Goal: Information Seeking & Learning: Learn about a topic

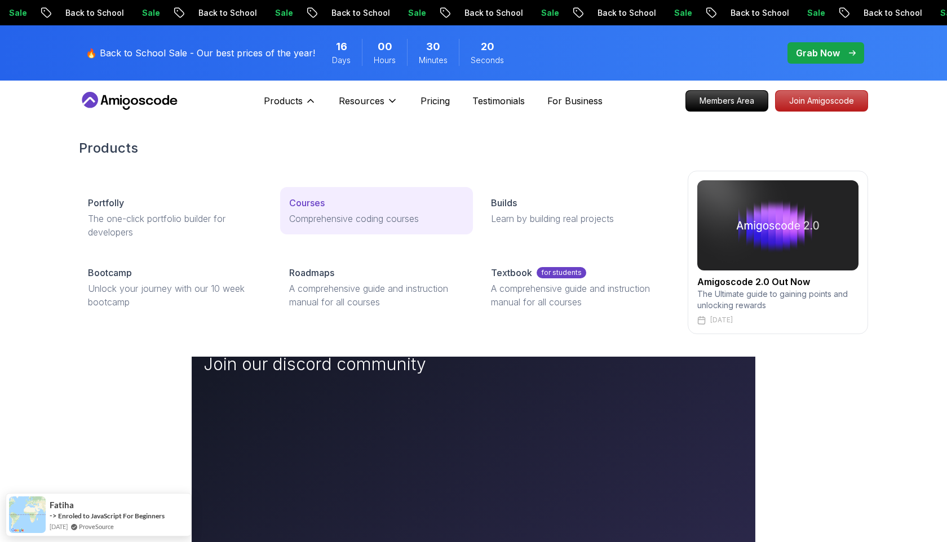
click at [308, 205] on p "Courses" at bounding box center [307, 203] width 36 height 14
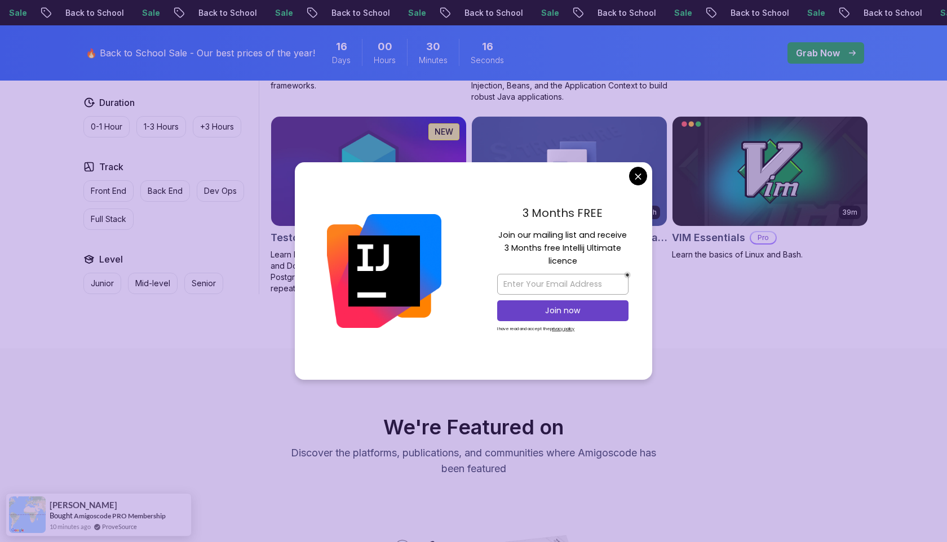
scroll to position [2874, 0]
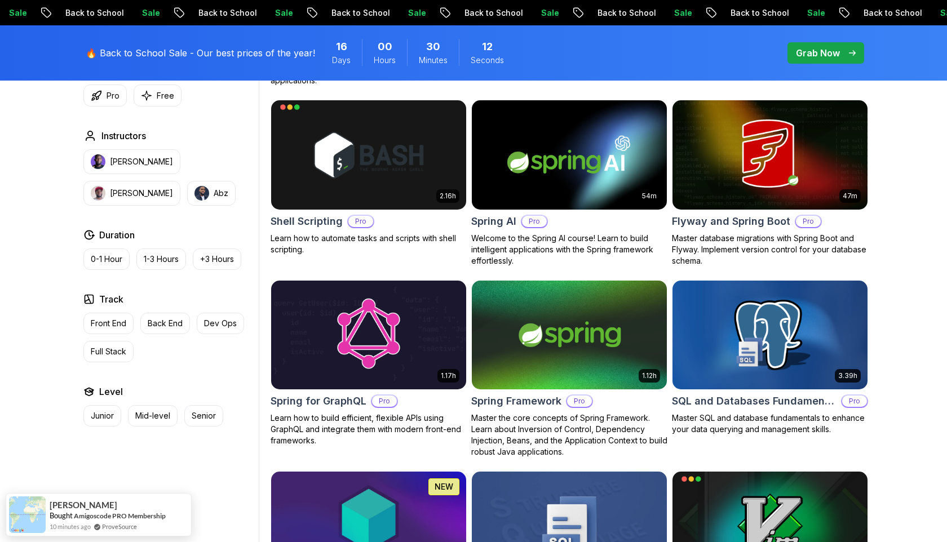
scroll to position [2753, 0]
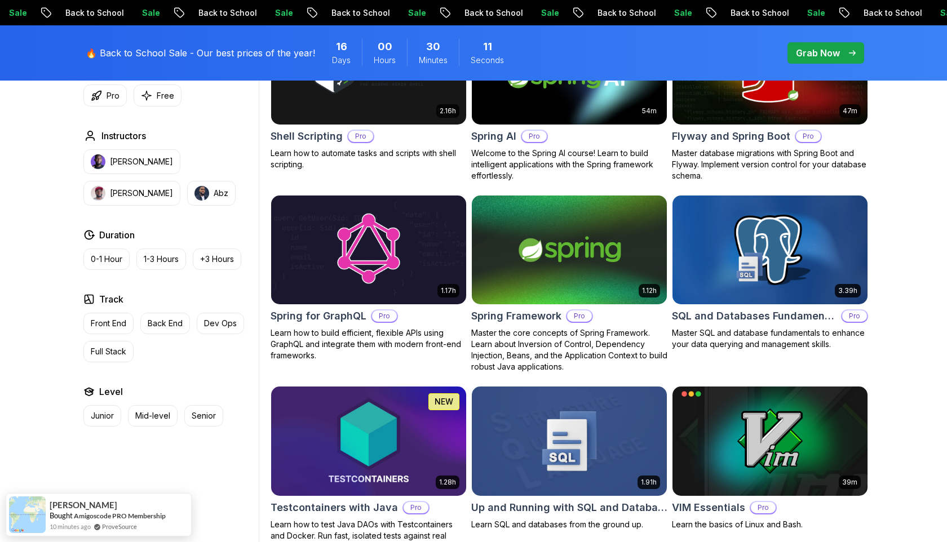
click at [408, 429] on img at bounding box center [368, 441] width 205 height 114
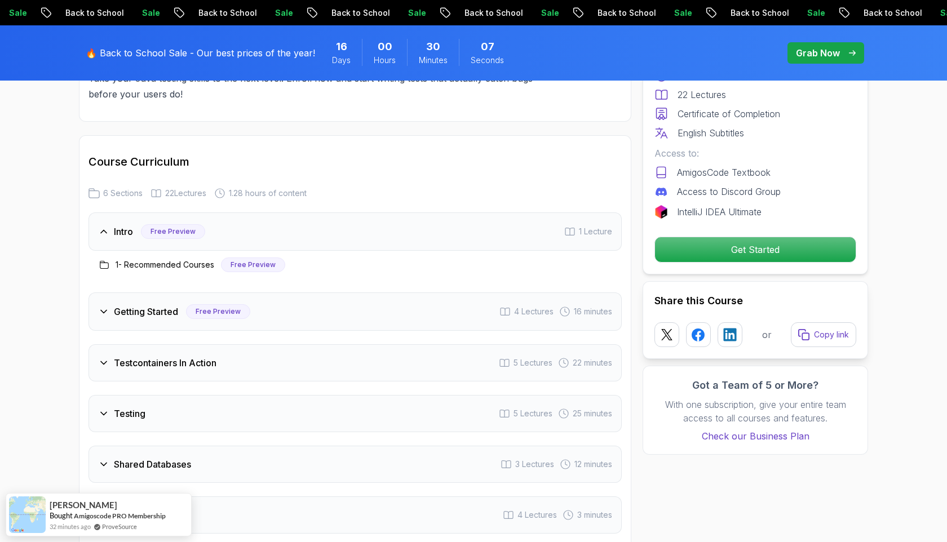
scroll to position [1458, 0]
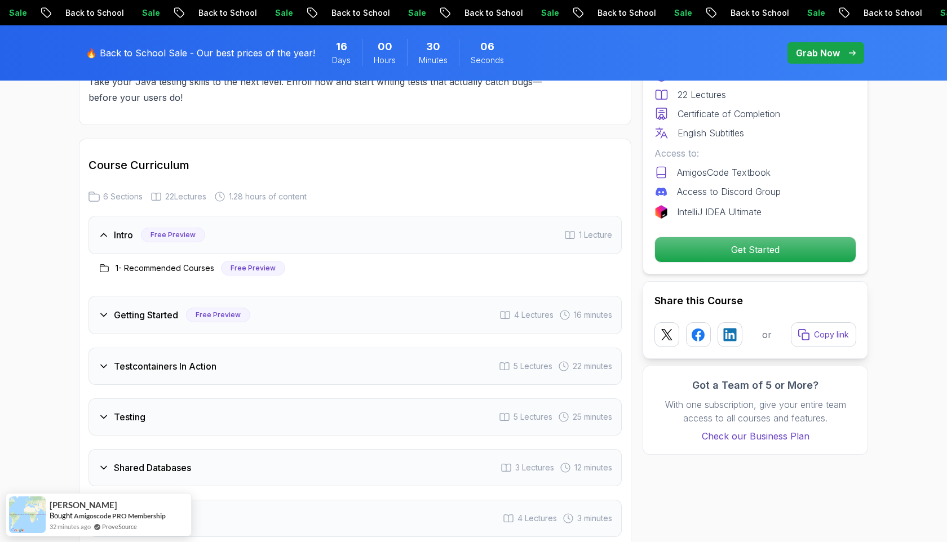
click at [329, 320] on div "Getting Started Free Preview 4 Lectures 16 minutes" at bounding box center [355, 315] width 533 height 38
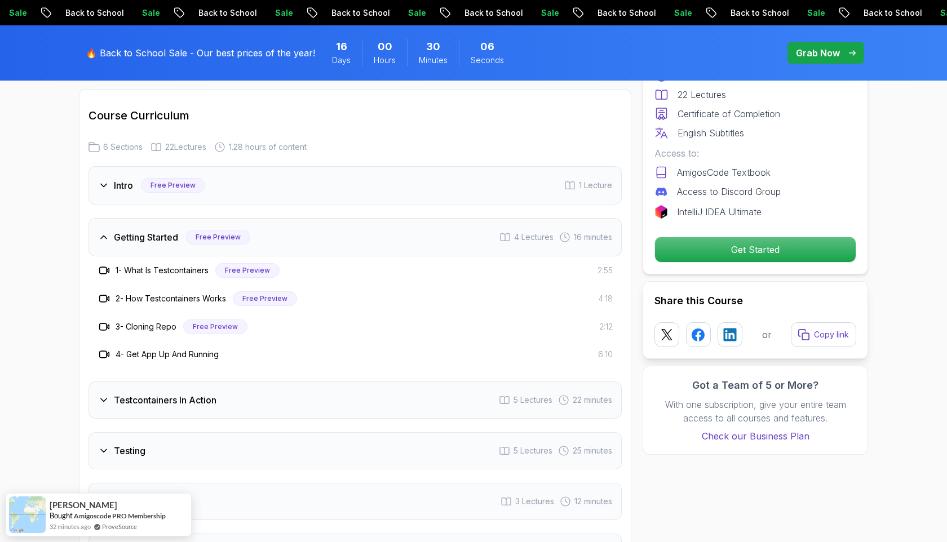
scroll to position [1619, 0]
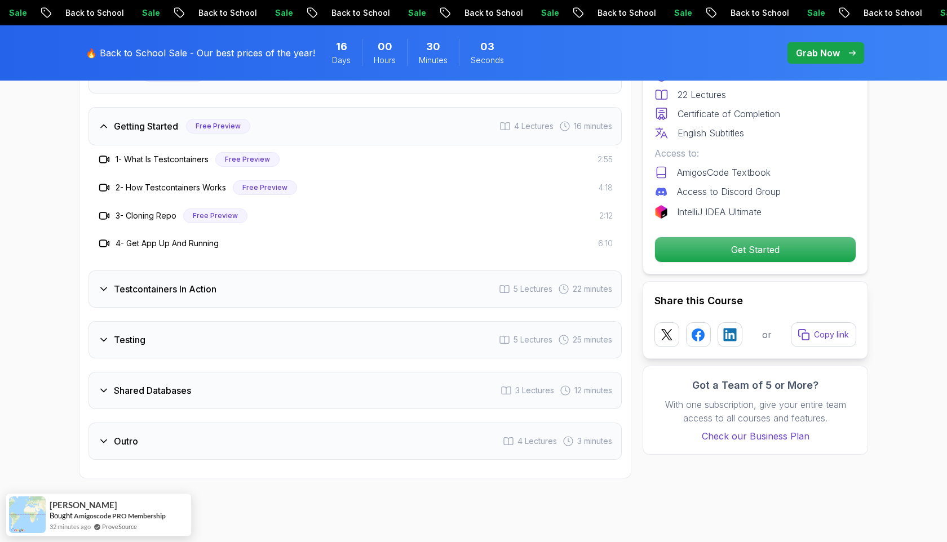
click at [303, 285] on div "Testcontainers In Action 5 Lectures 22 minutes" at bounding box center [355, 289] width 533 height 37
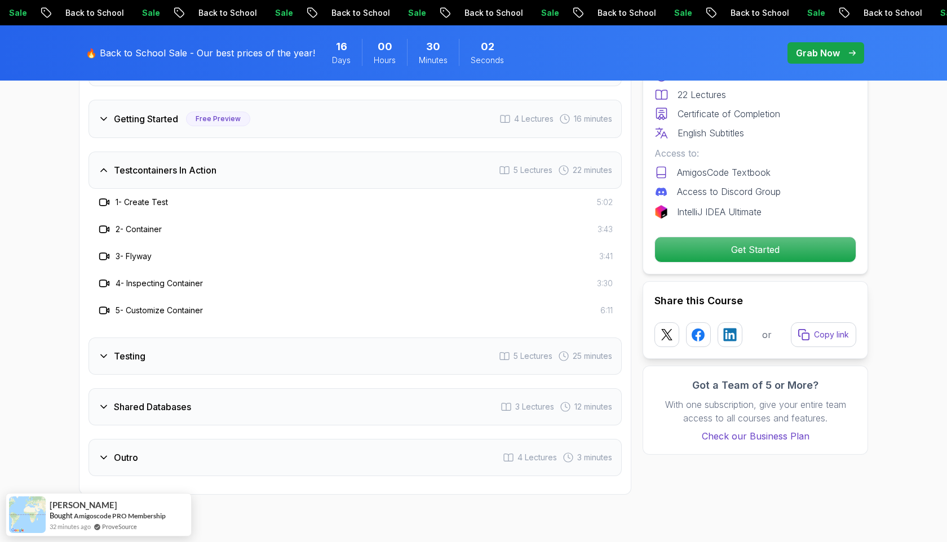
scroll to position [1627, 0]
click at [297, 363] on div "Testing 5 Lectures 25 minutes" at bounding box center [355, 355] width 533 height 37
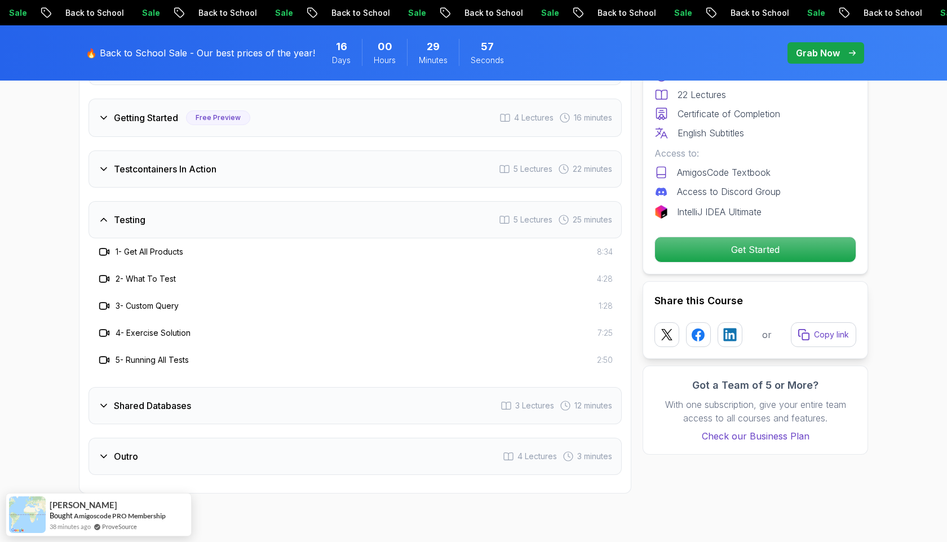
click at [294, 408] on div "Shared Databases 3 Lectures 12 minutes" at bounding box center [355, 405] width 533 height 37
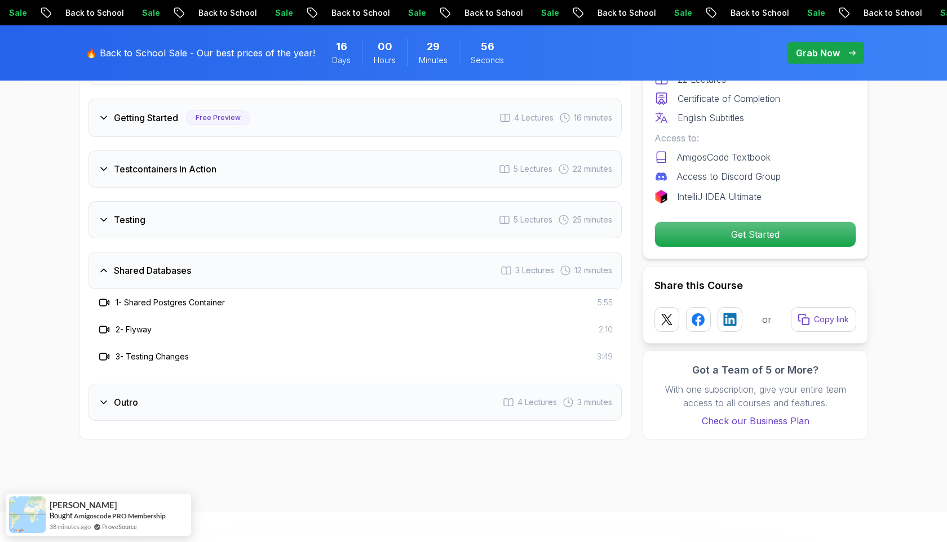
scroll to position [1638, 0]
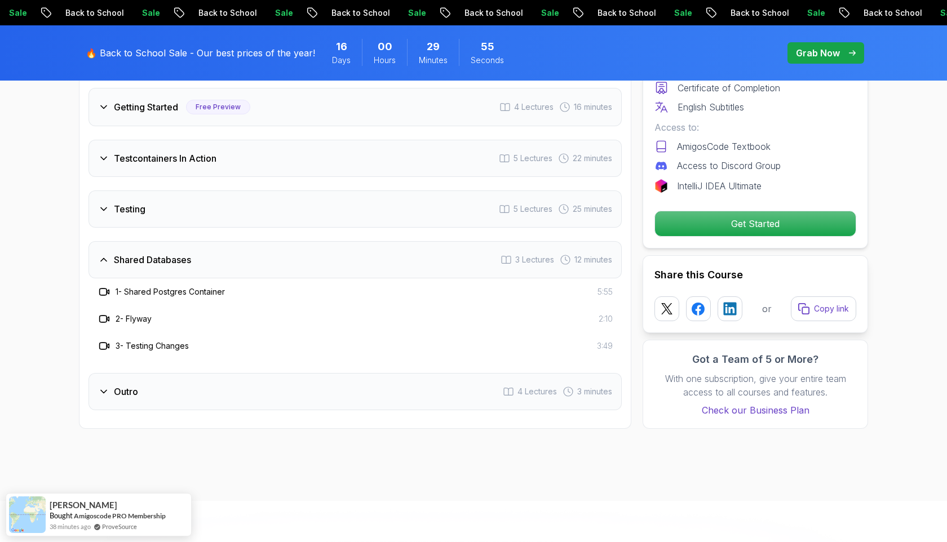
click at [290, 387] on div "Outro 4 Lectures 3 minutes" at bounding box center [355, 391] width 533 height 37
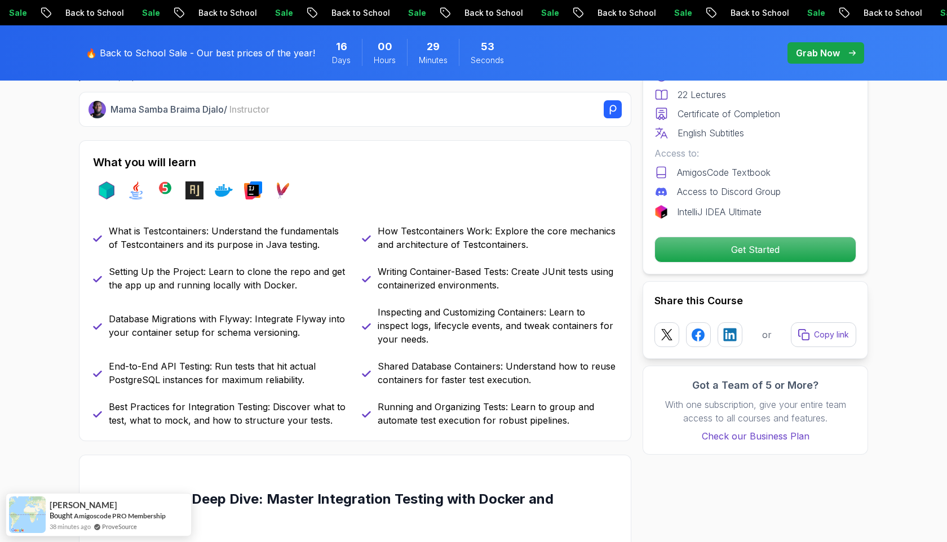
scroll to position [0, 0]
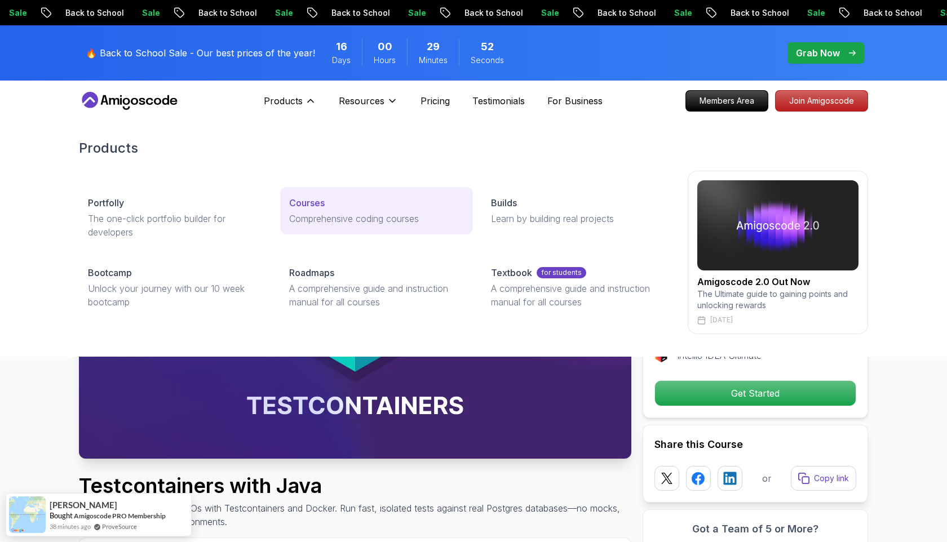
click at [307, 193] on link "Courses Comprehensive coding courses" at bounding box center [376, 210] width 192 height 47
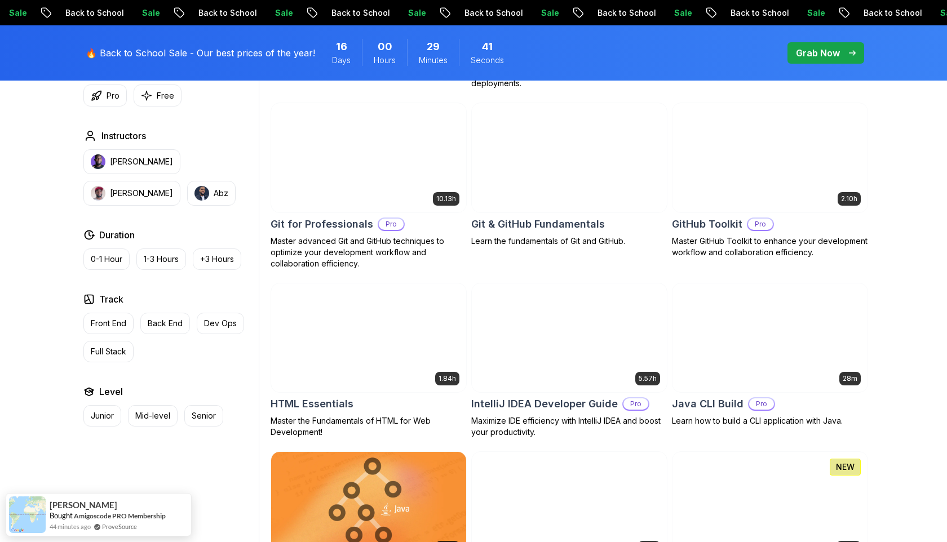
scroll to position [1163, 0]
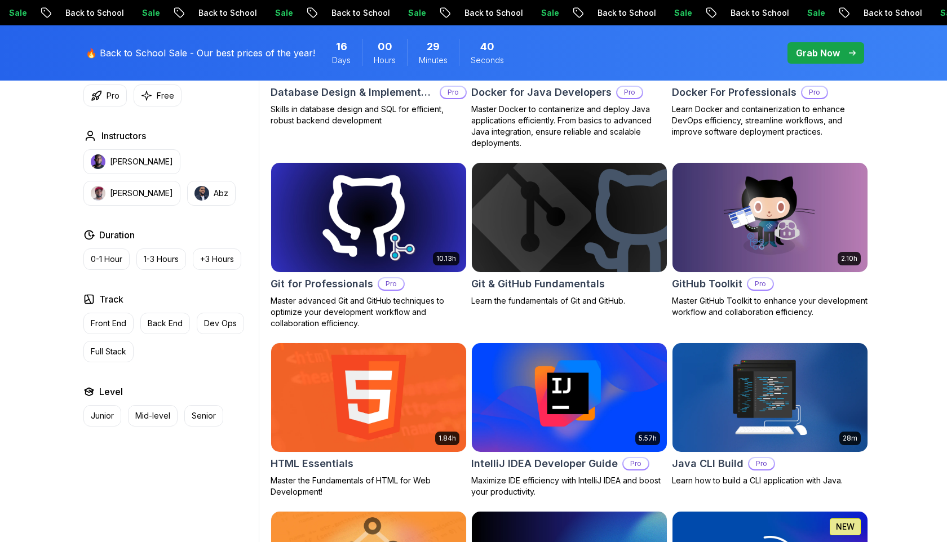
click at [421, 227] on img at bounding box center [368, 217] width 205 height 114
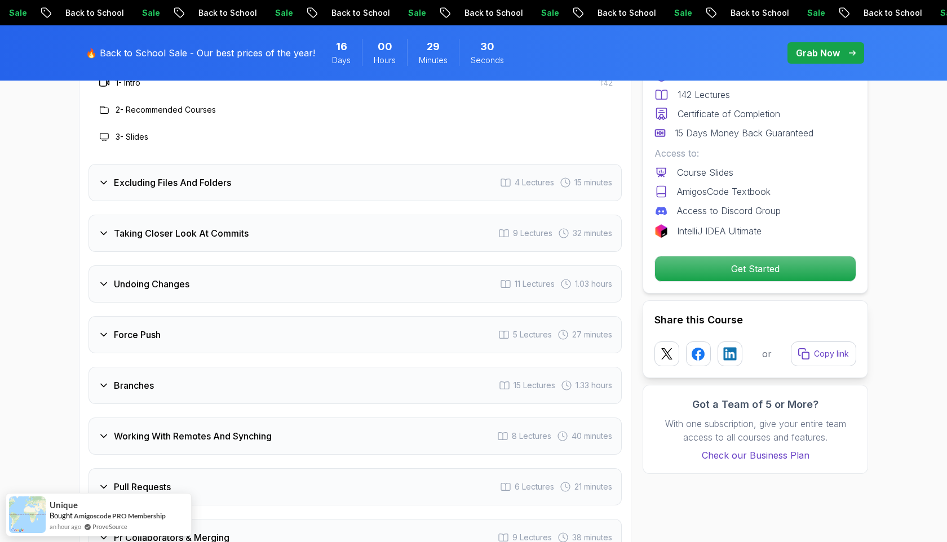
scroll to position [1713, 0]
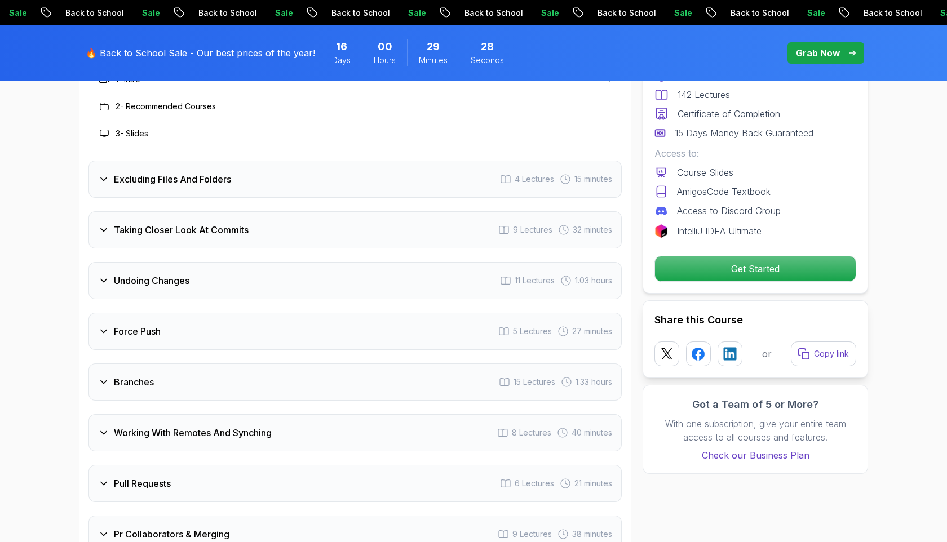
click at [380, 313] on div "Force Push 5 Lectures 27 minutes" at bounding box center [355, 331] width 533 height 37
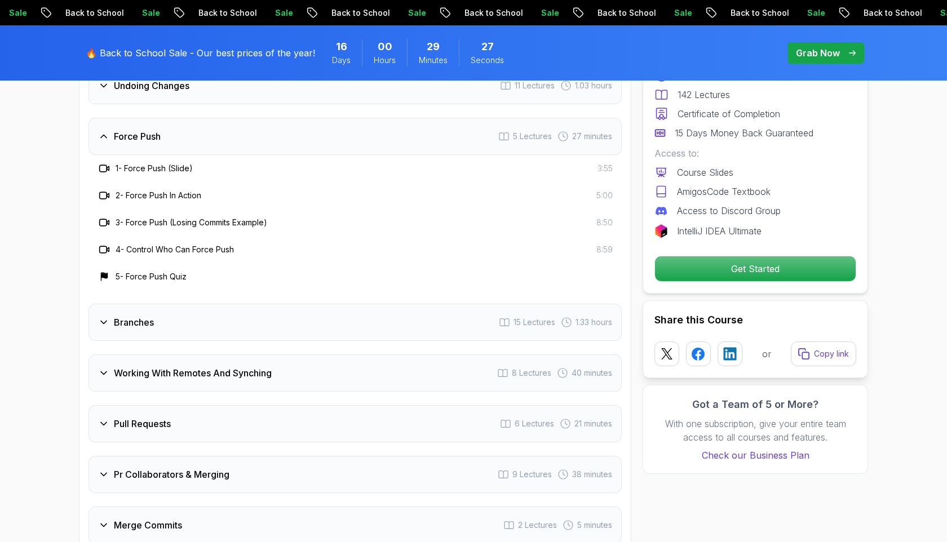
scroll to position [1830, 0]
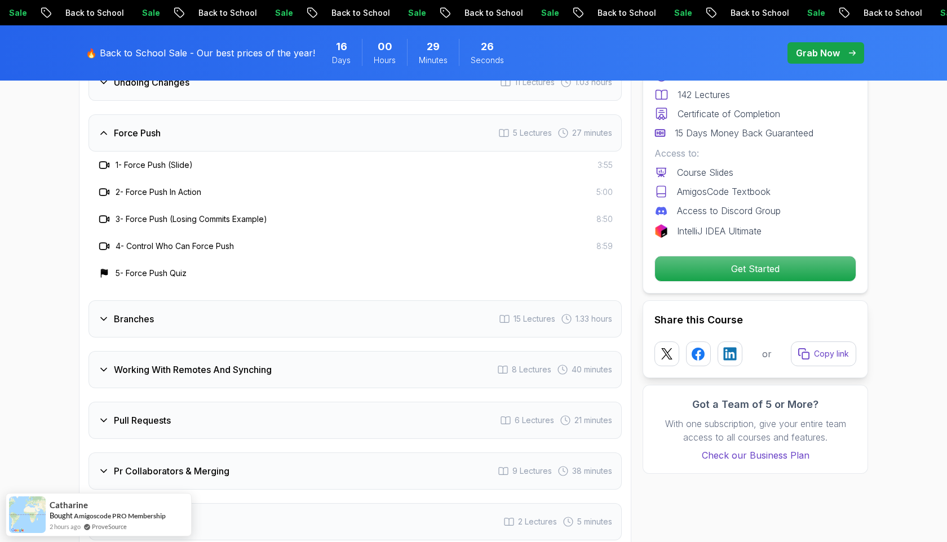
click at [378, 311] on div "Branches 15 Lectures 1.33 hours" at bounding box center [355, 319] width 533 height 37
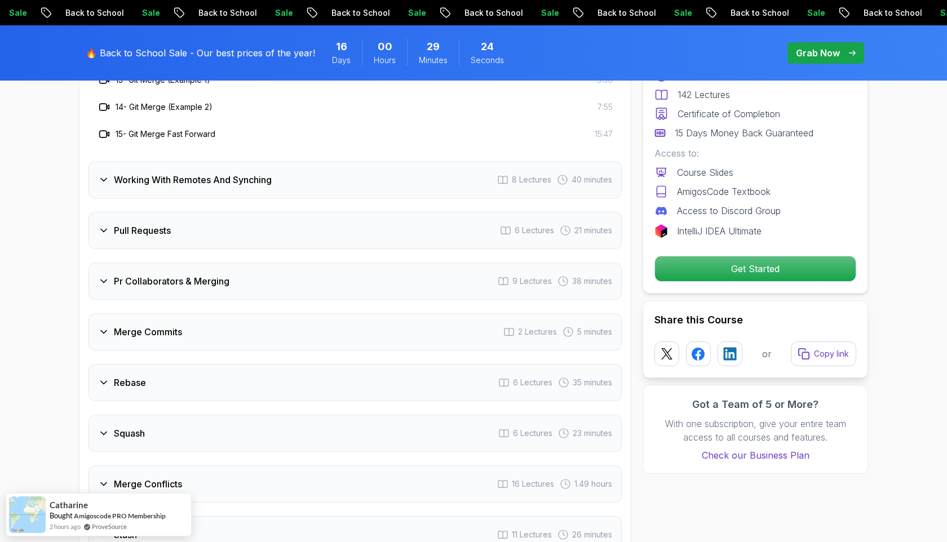
scroll to position [2252, 0]
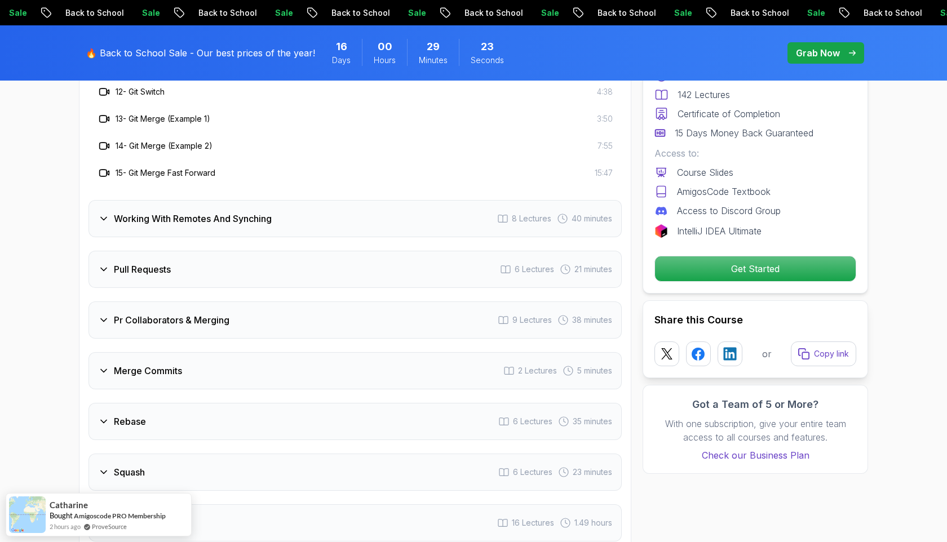
click at [314, 200] on div "Working With Remotes And Synching 8 Lectures 40 minutes" at bounding box center [355, 218] width 533 height 37
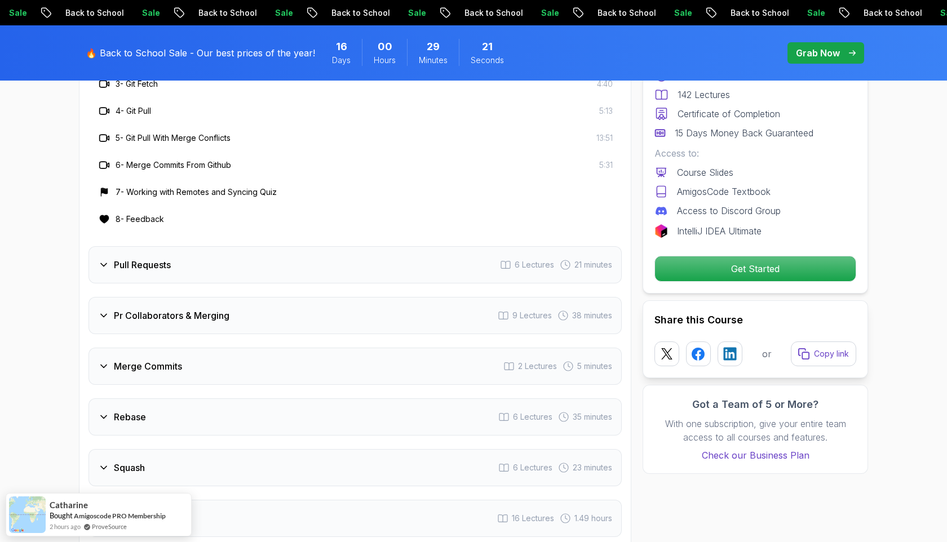
scroll to position [2087, 0]
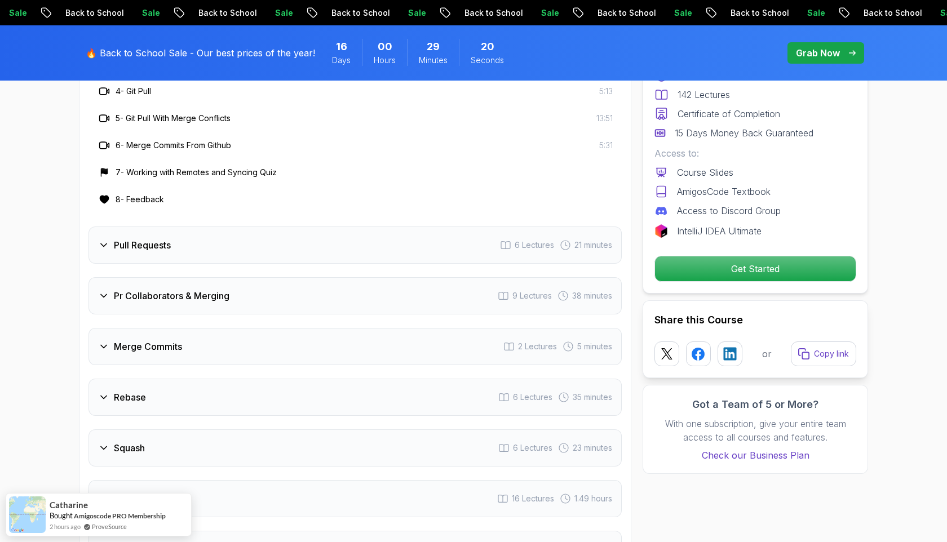
click at [303, 277] on div "Pr Collaborators & Merging 9 Lectures 38 minutes" at bounding box center [355, 295] width 533 height 37
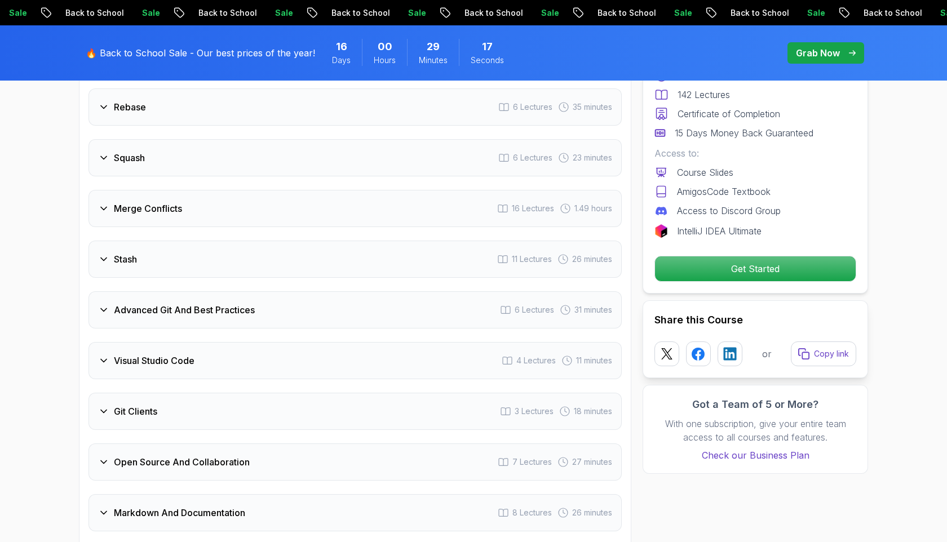
scroll to position [2515, 0]
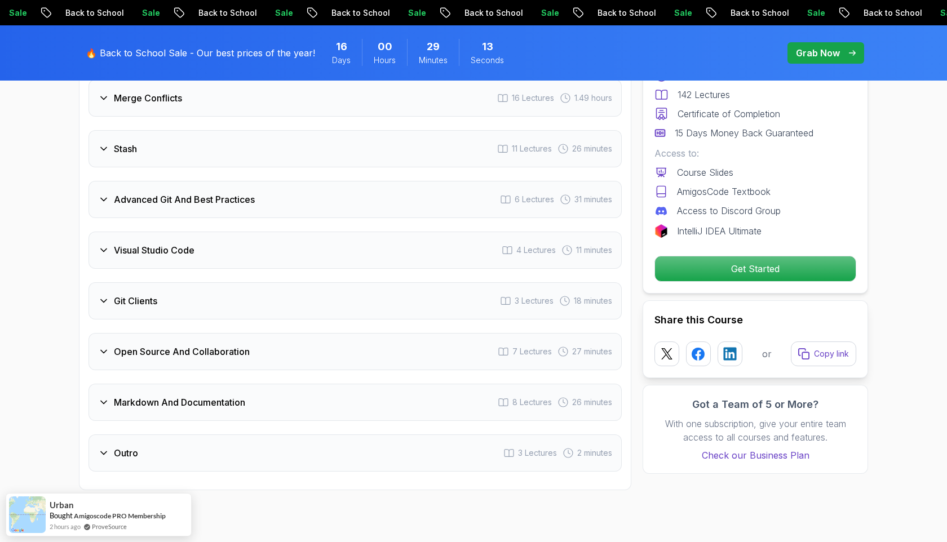
click at [268, 439] on div "Outro 3 Lectures 2 minutes" at bounding box center [355, 453] width 533 height 37
click at [267, 396] on div "Markdown And Documentation 8 Lectures 26 minutes" at bounding box center [355, 402] width 533 height 37
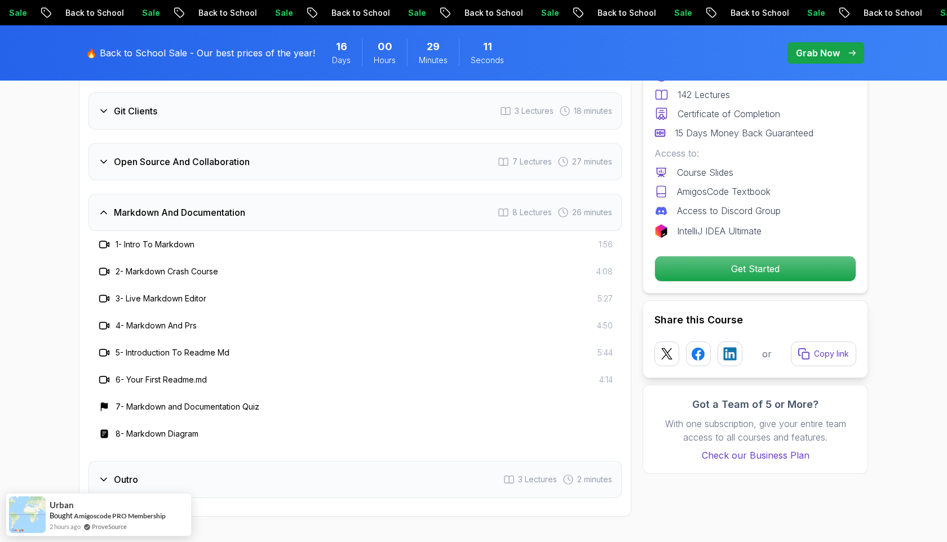
scroll to position [2462, 0]
click at [273, 162] on div "Open Source And Collaboration 7 Lectures 27 minutes" at bounding box center [355, 161] width 533 height 37
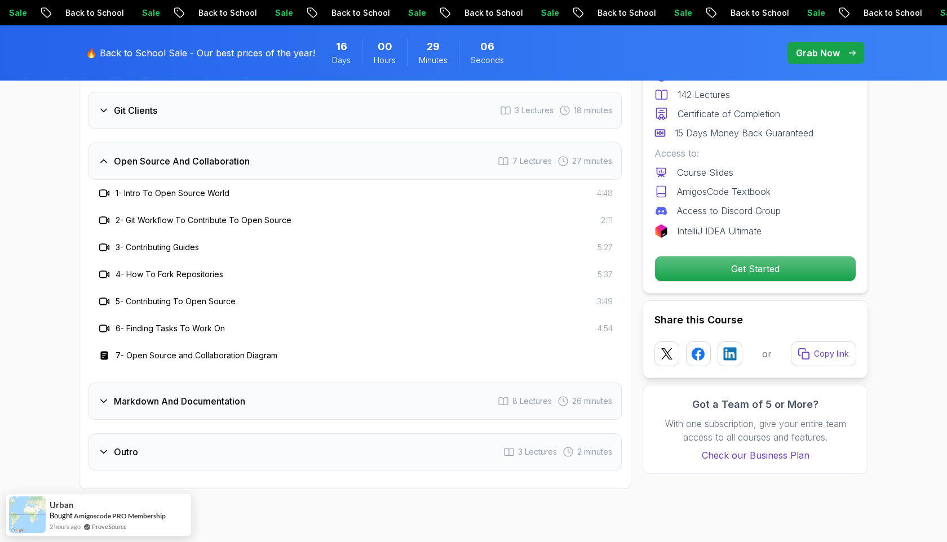
click at [270, 383] on div "Markdown And Documentation 8 Lectures 26 minutes" at bounding box center [355, 401] width 533 height 37
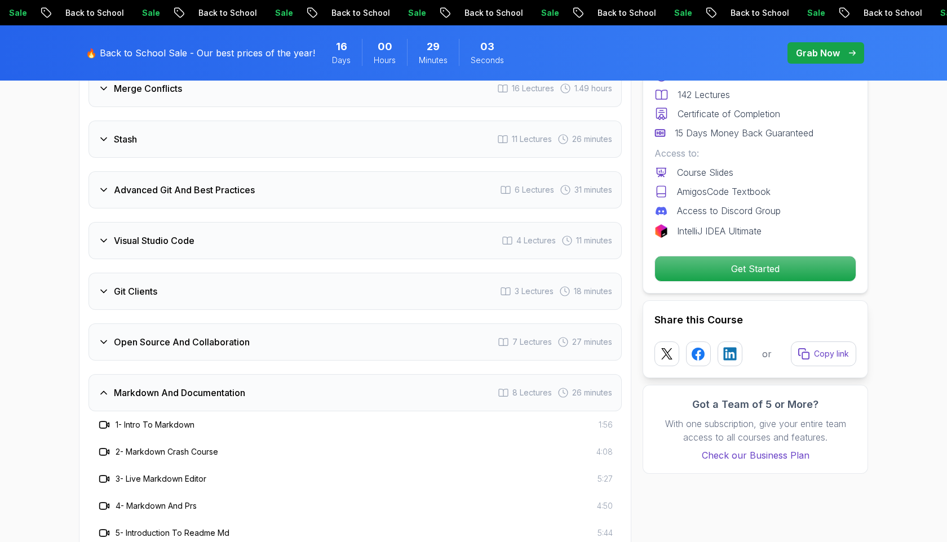
scroll to position [2249, 0]
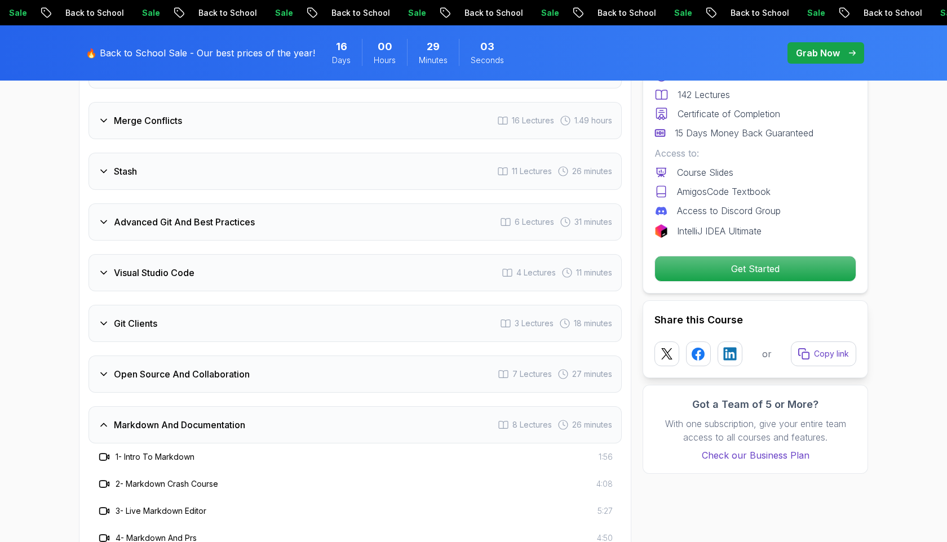
click at [262, 356] on div "Open Source And Collaboration 7 Lectures 27 minutes" at bounding box center [355, 374] width 533 height 37
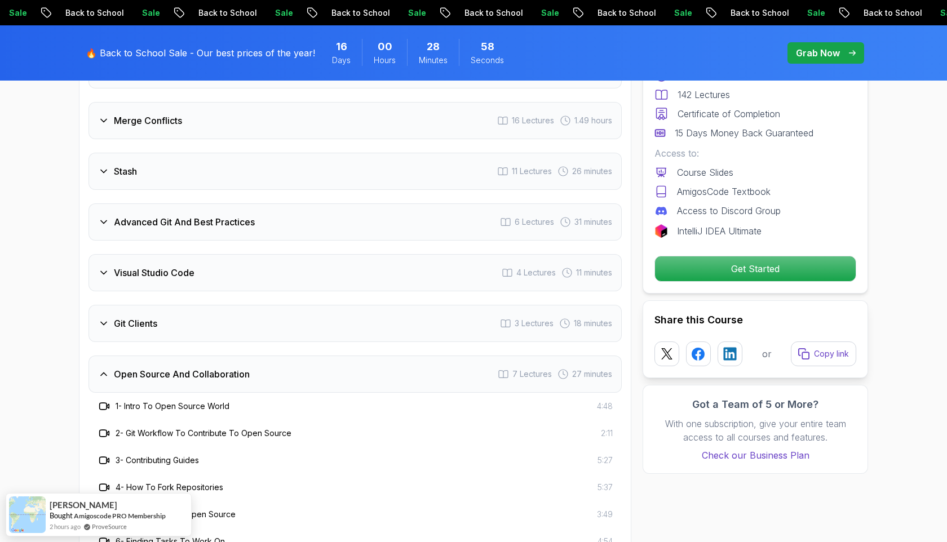
click at [256, 324] on div "Git Clients 3 Lectures 18 minutes" at bounding box center [355, 323] width 533 height 37
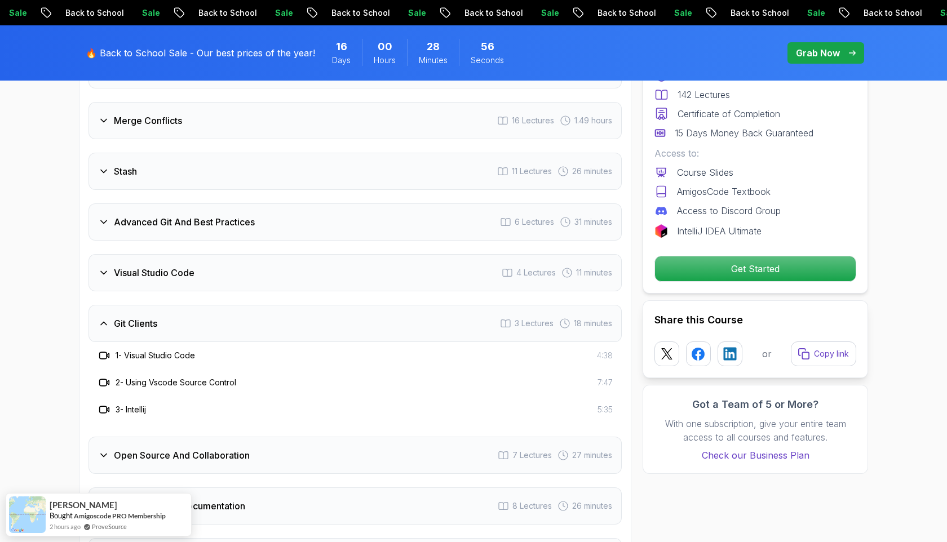
click at [236, 257] on div "Visual Studio Code 4 Lectures 11 minutes" at bounding box center [355, 272] width 533 height 37
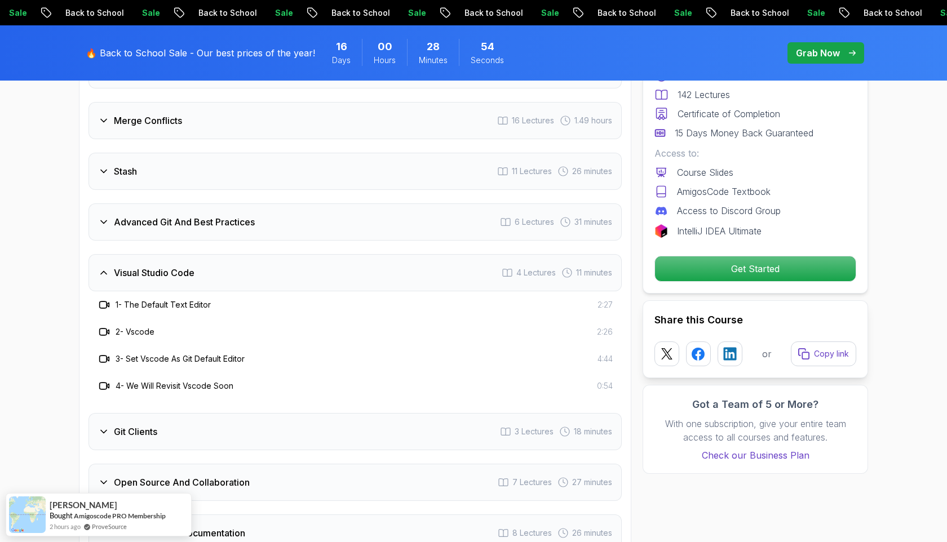
click at [232, 219] on div "Advanced Git And Best Practices 6 Lectures 31 minutes" at bounding box center [355, 222] width 533 height 37
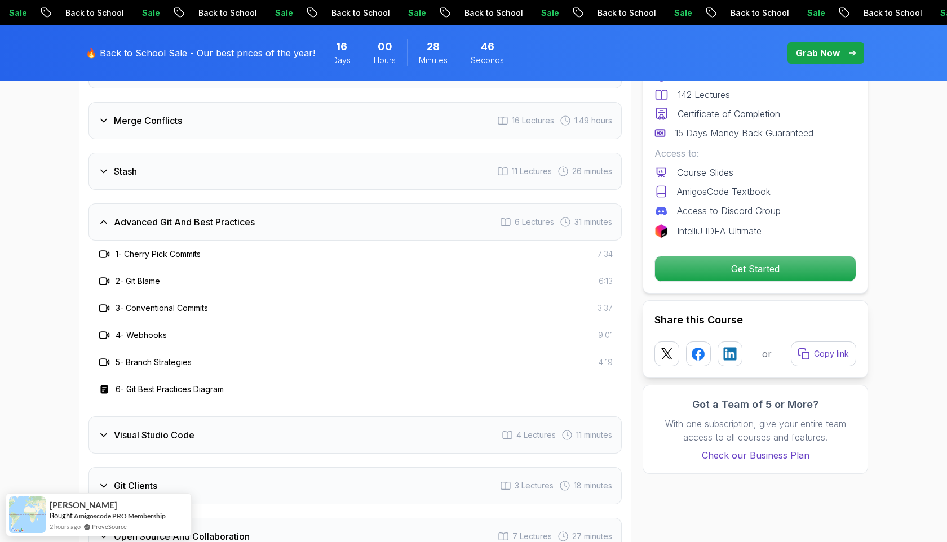
click at [250, 160] on div "Stash 11 Lectures 26 minutes" at bounding box center [355, 171] width 533 height 37
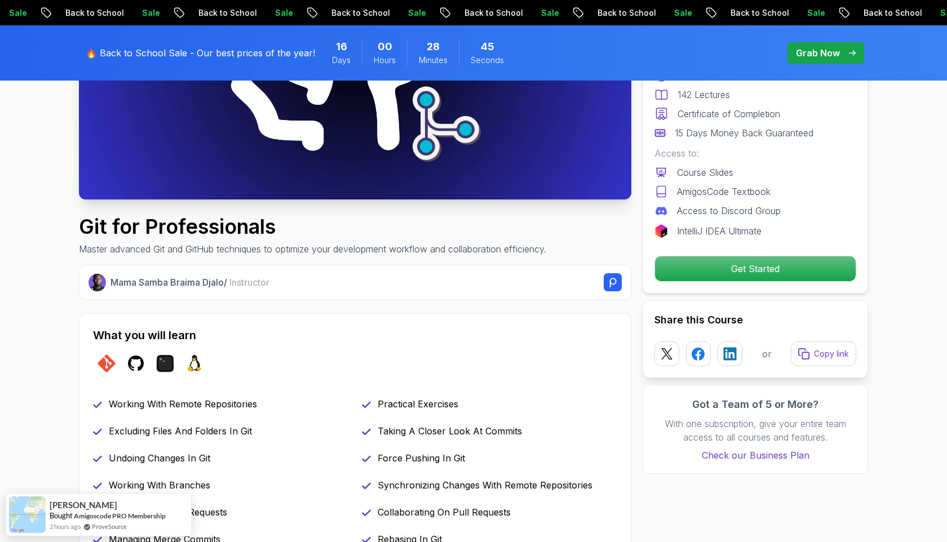
scroll to position [0, 0]
